Goal: Task Accomplishment & Management: Manage account settings

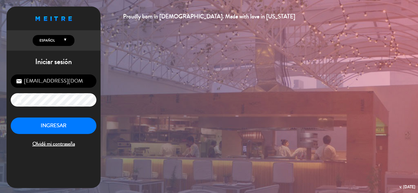
click at [87, 128] on button "INGRESAR" at bounding box center [54, 126] width 86 height 16
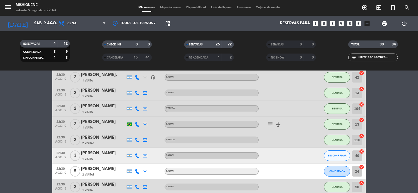
scroll to position [418, 0]
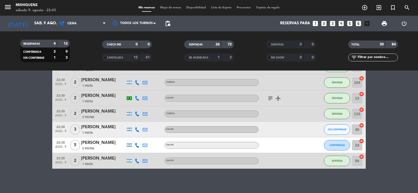
click at [111, 145] on div "[PERSON_NAME]" at bounding box center [103, 142] width 44 height 7
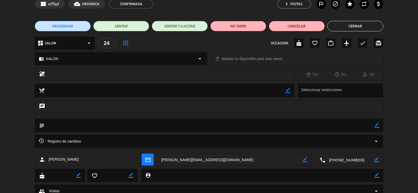
scroll to position [0, 0]
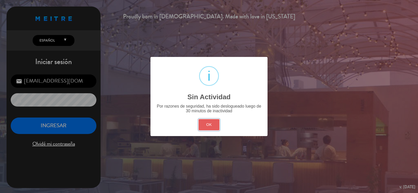
click at [202, 128] on button "OK" at bounding box center [209, 124] width 21 height 11
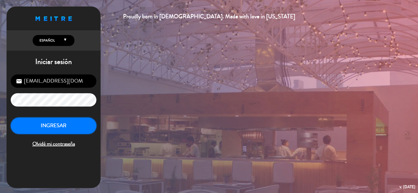
click at [80, 124] on button "INGRESAR" at bounding box center [54, 126] width 86 height 16
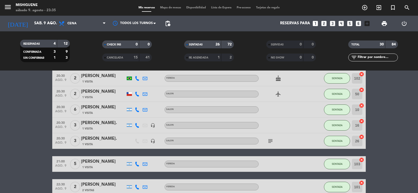
scroll to position [392, 0]
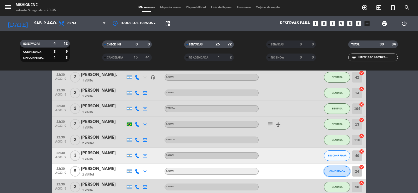
click at [344, 174] on button "CONFIRMADA" at bounding box center [337, 171] width 26 height 10
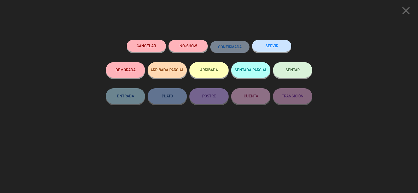
click at [301, 73] on button "SENTAR" at bounding box center [292, 70] width 39 height 16
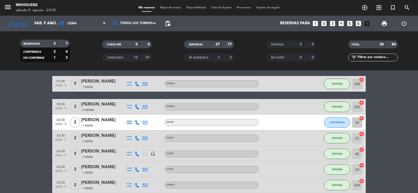
scroll to position [341, 0]
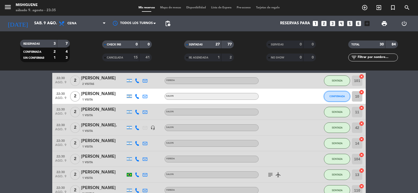
click at [329, 92] on button "CONFIRMADA" at bounding box center [337, 96] width 26 height 10
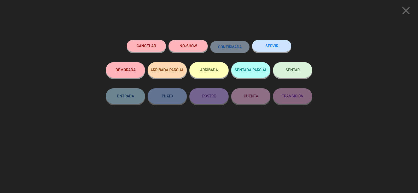
click at [302, 75] on button "SENTAR" at bounding box center [292, 70] width 39 height 16
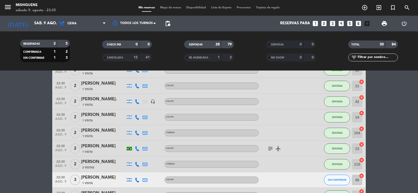
scroll to position [420, 0]
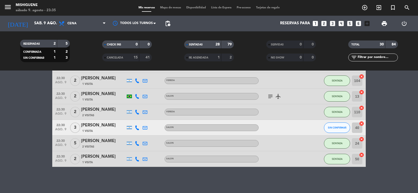
click at [110, 126] on div "[PERSON_NAME]" at bounding box center [103, 125] width 44 height 7
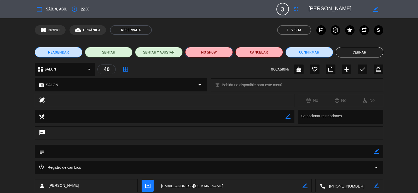
click at [228, 50] on button "NO SHOW" at bounding box center [209, 52] width 48 height 10
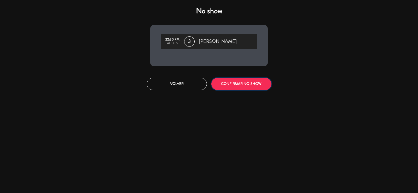
click at [237, 81] on button "CONFIRMAR NO-SHOW" at bounding box center [241, 84] width 60 height 12
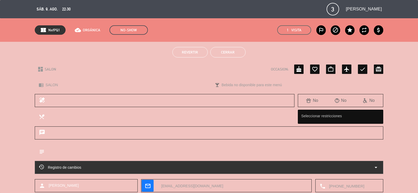
drag, startPoint x: 224, startPoint y: 46, endPoint x: 225, endPoint y: 49, distance: 2.7
click at [225, 47] on div "Revertir Cerrar" at bounding box center [209, 52] width 418 height 21
click at [225, 51] on button "Cerrar" at bounding box center [227, 52] width 35 height 10
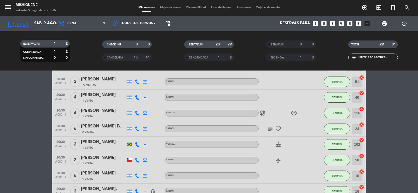
scroll to position [91, 0]
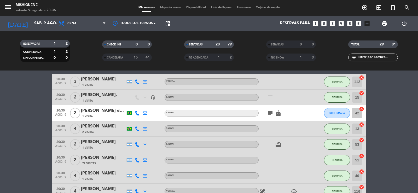
click at [115, 117] on div "1 Visita" at bounding box center [103, 116] width 44 height 4
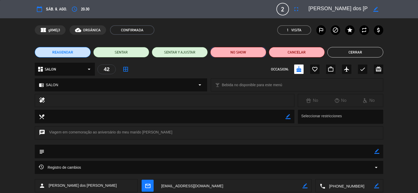
click at [244, 51] on button "NO SHOW" at bounding box center [238, 52] width 56 height 10
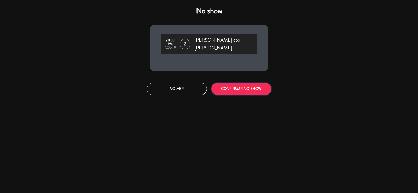
click at [251, 84] on button "CONFIRMAR NO-SHOW" at bounding box center [241, 89] width 60 height 12
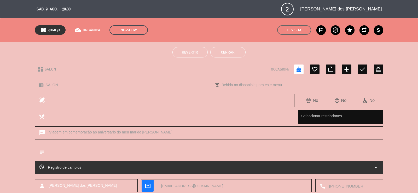
click at [221, 54] on button "Cerrar" at bounding box center [227, 52] width 35 height 10
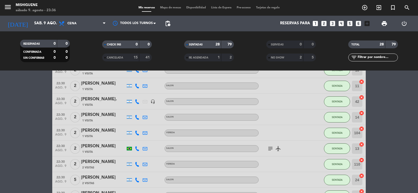
scroll to position [388, 0]
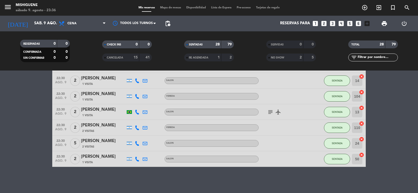
click at [269, 113] on icon "subject" at bounding box center [270, 112] width 6 height 6
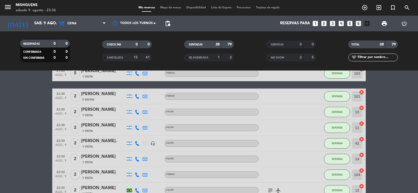
scroll to position [258, 0]
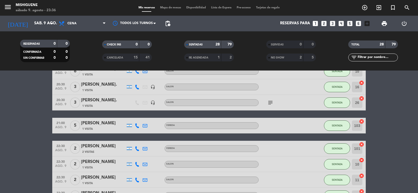
click at [272, 102] on icon "subject" at bounding box center [270, 103] width 6 height 6
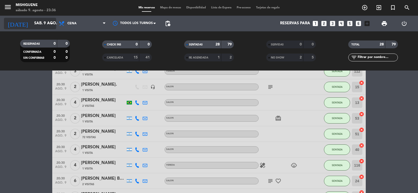
click at [49, 23] on icon "arrow_drop_down" at bounding box center [52, 23] width 6 height 6
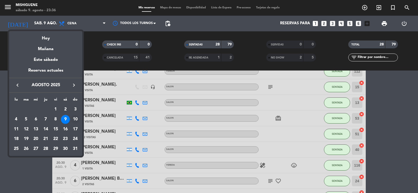
click at [75, 120] on div "10" at bounding box center [75, 119] width 9 height 9
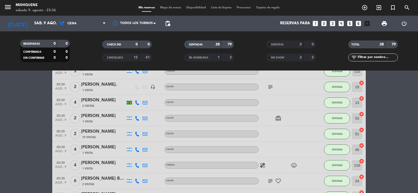
type input "dom. 10 ago."
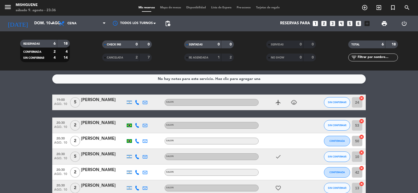
scroll to position [29, 0]
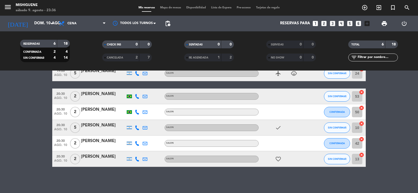
click at [147, 127] on icon at bounding box center [145, 127] width 5 height 5
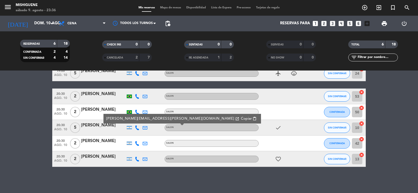
click at [147, 127] on icon at bounding box center [145, 127] width 5 height 5
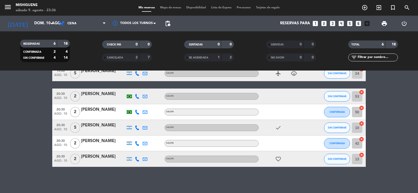
click at [144, 97] on icon at bounding box center [145, 96] width 5 height 5
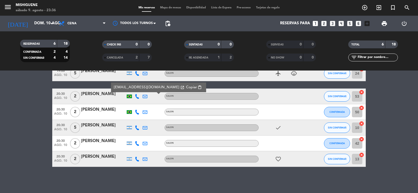
click at [144, 97] on icon at bounding box center [145, 96] width 5 height 5
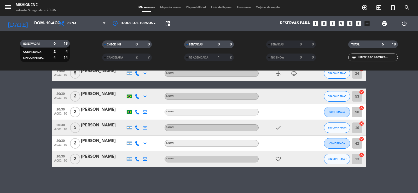
scroll to position [0, 0]
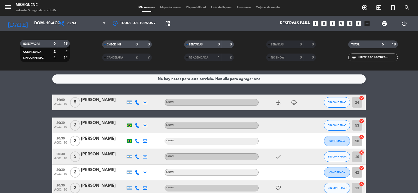
click at [144, 101] on icon at bounding box center [145, 102] width 5 height 5
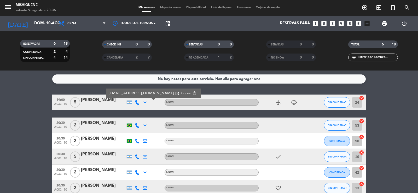
click at [144, 101] on icon at bounding box center [145, 102] width 5 height 5
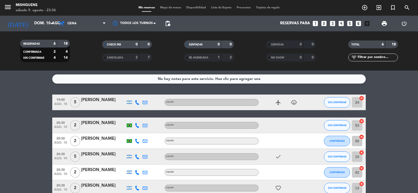
click at [144, 101] on icon at bounding box center [145, 102] width 5 height 5
